Goal: Transaction & Acquisition: Obtain resource

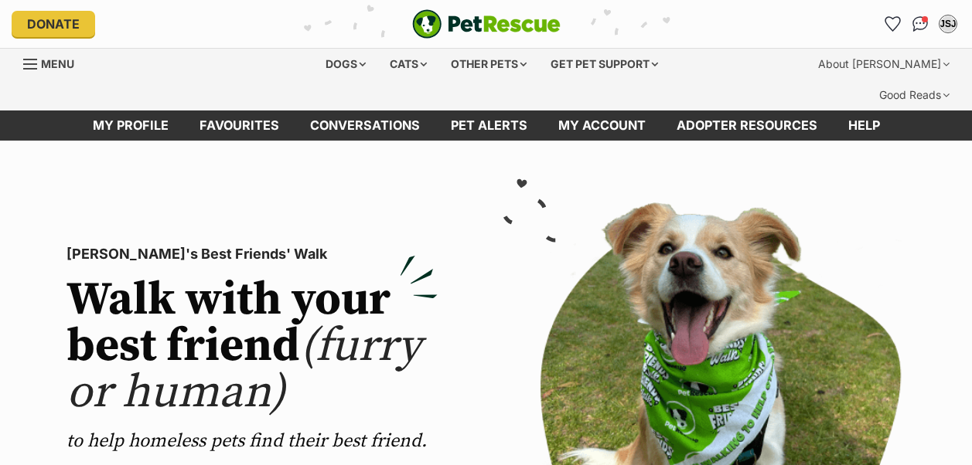
click at [245, 111] on link "Favourites" at bounding box center [239, 126] width 111 height 30
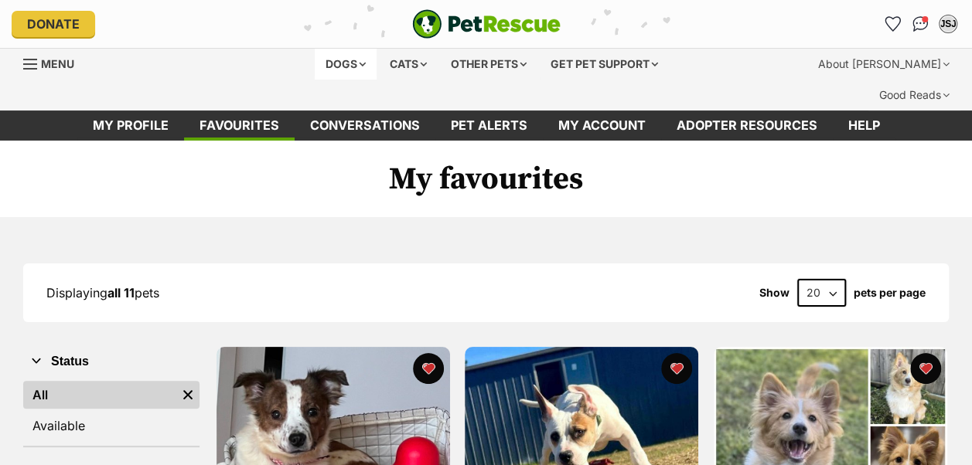
click at [354, 64] on div "Dogs" at bounding box center [346, 64] width 62 height 31
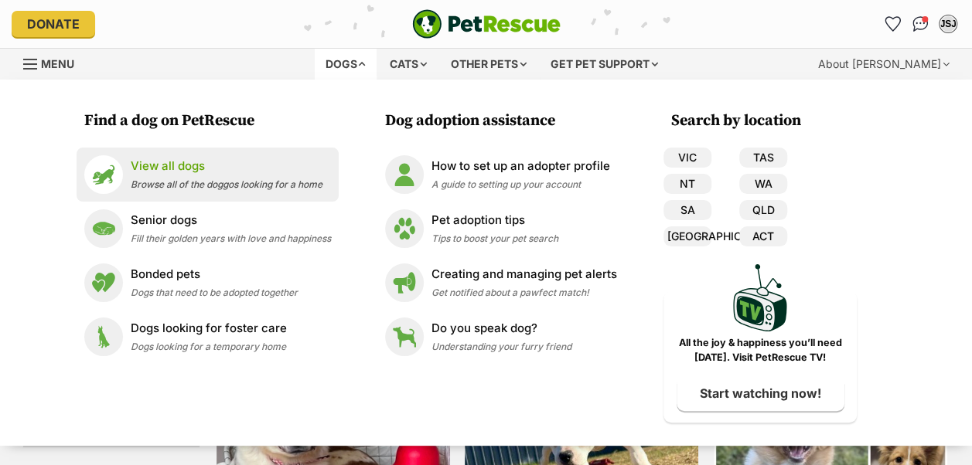
click at [192, 169] on p "View all dogs" at bounding box center [227, 167] width 192 height 18
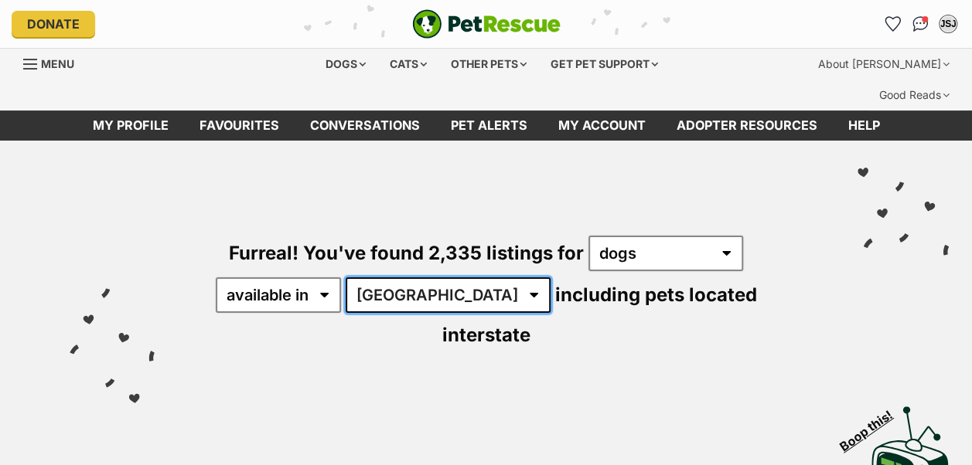
click at [439, 278] on select "Australia ACT NSW NT QLD SA TAS VIC WA" at bounding box center [448, 296] width 205 height 36
select select "VIC"
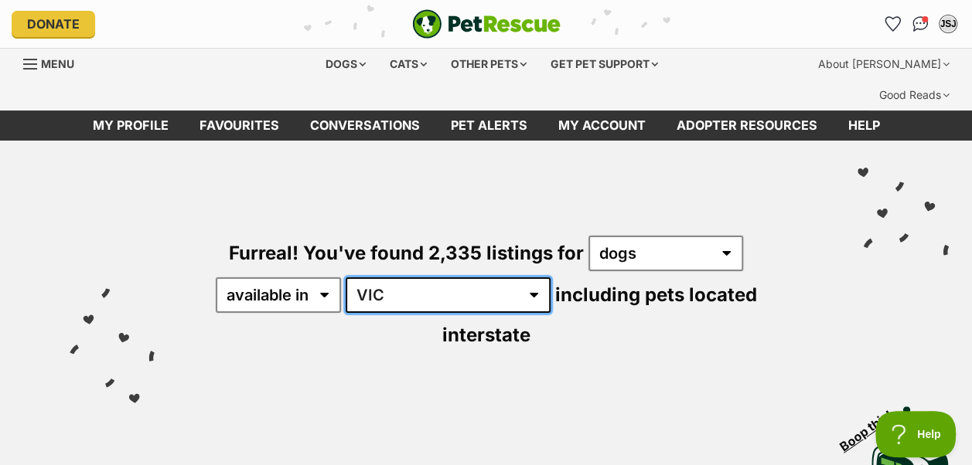
click at [348, 278] on select "Australia ACT NSW NT QLD SA TAS VIC WA" at bounding box center [448, 296] width 205 height 36
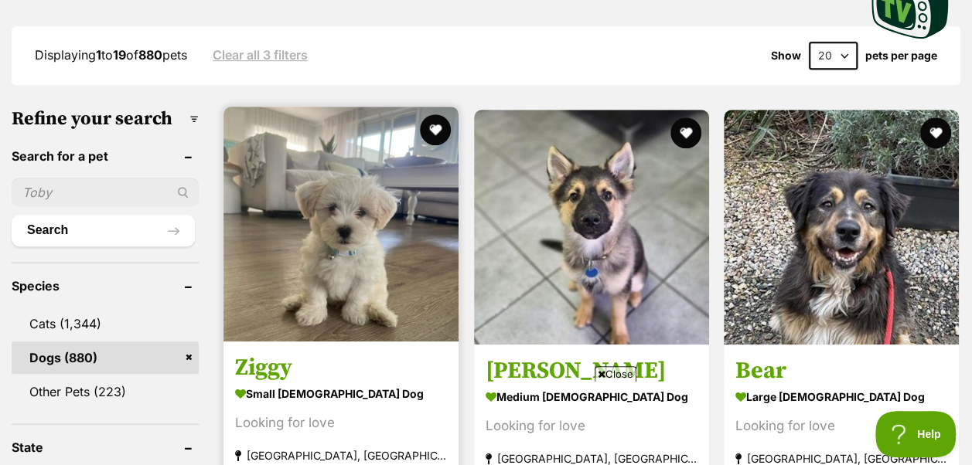
click at [340, 176] on img at bounding box center [340, 224] width 235 height 235
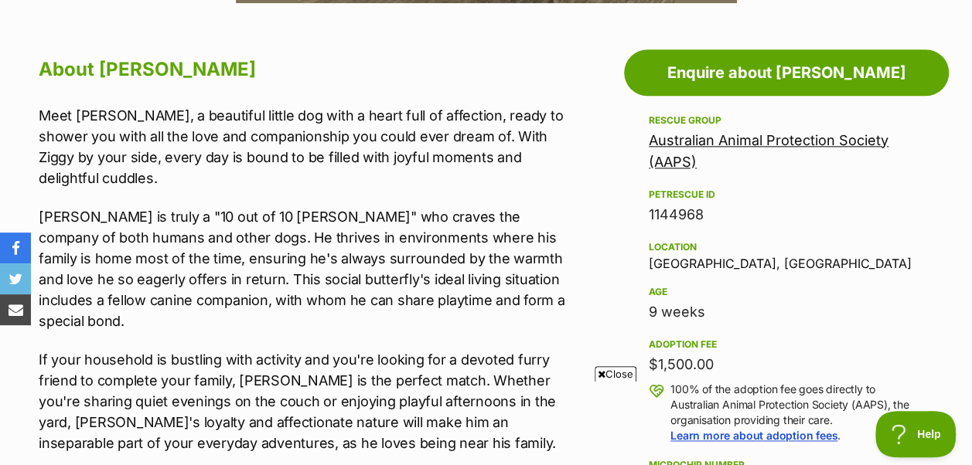
scroll to position [541, 0]
